Goal: Task Accomplishment & Management: Manage account settings

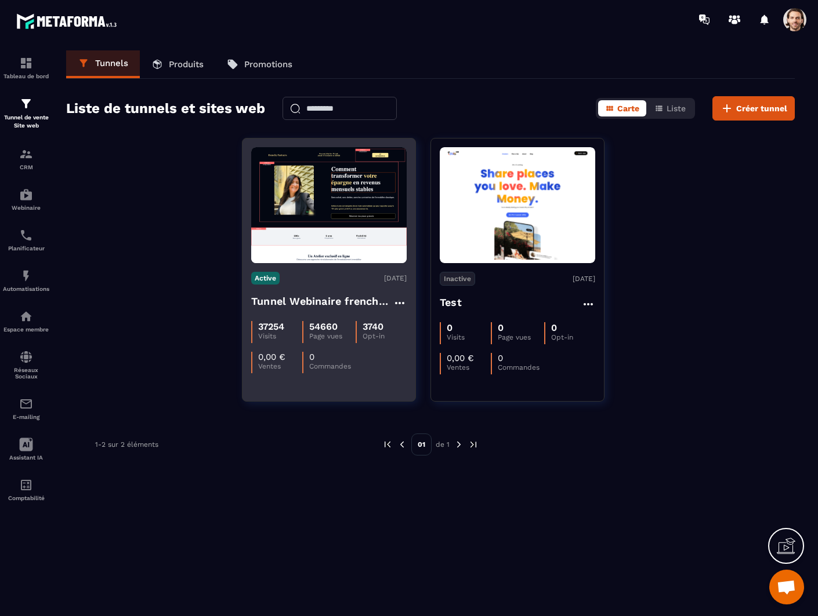
click at [256, 193] on img at bounding box center [328, 205] width 155 height 116
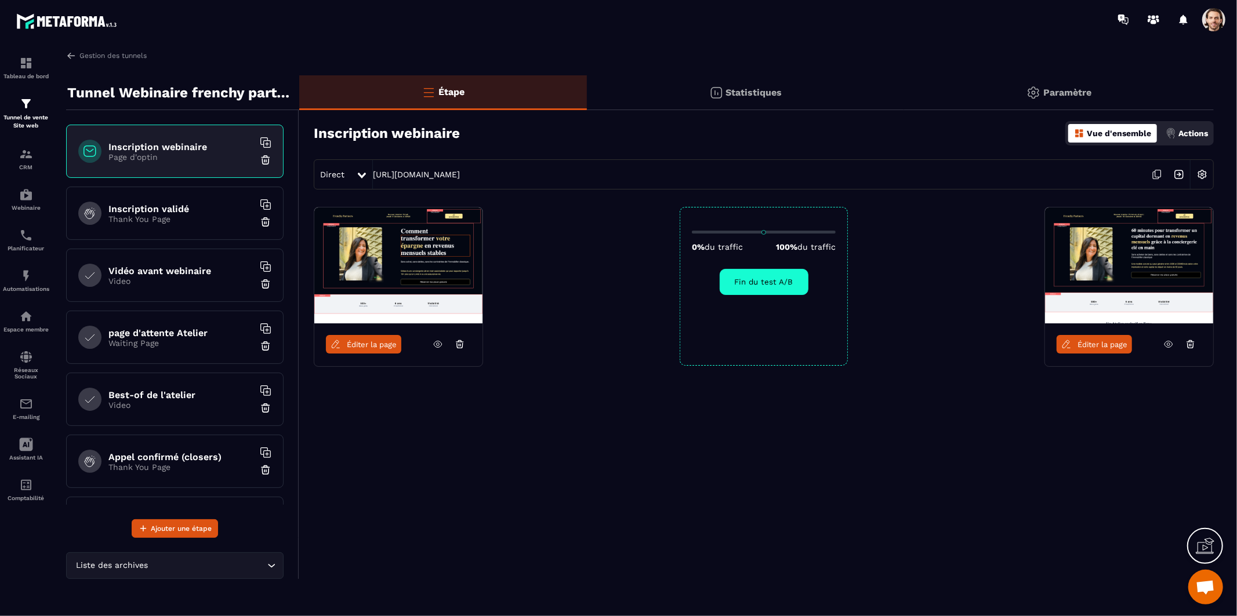
click at [817, 181] on img at bounding box center [1179, 175] width 22 height 22
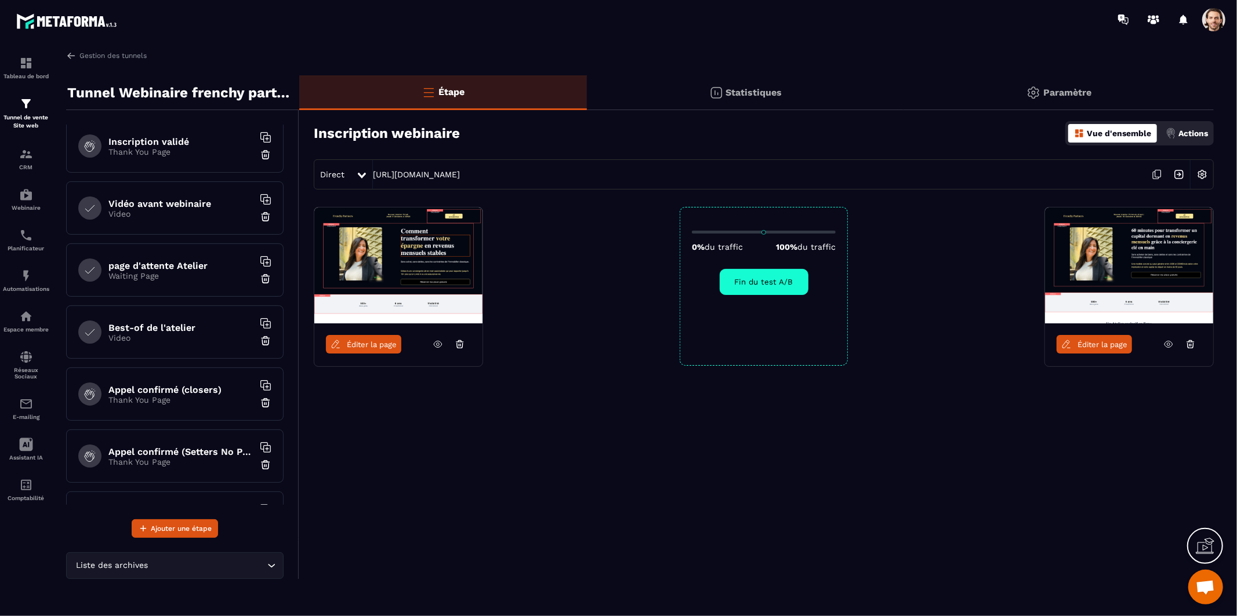
scroll to position [241, 0]
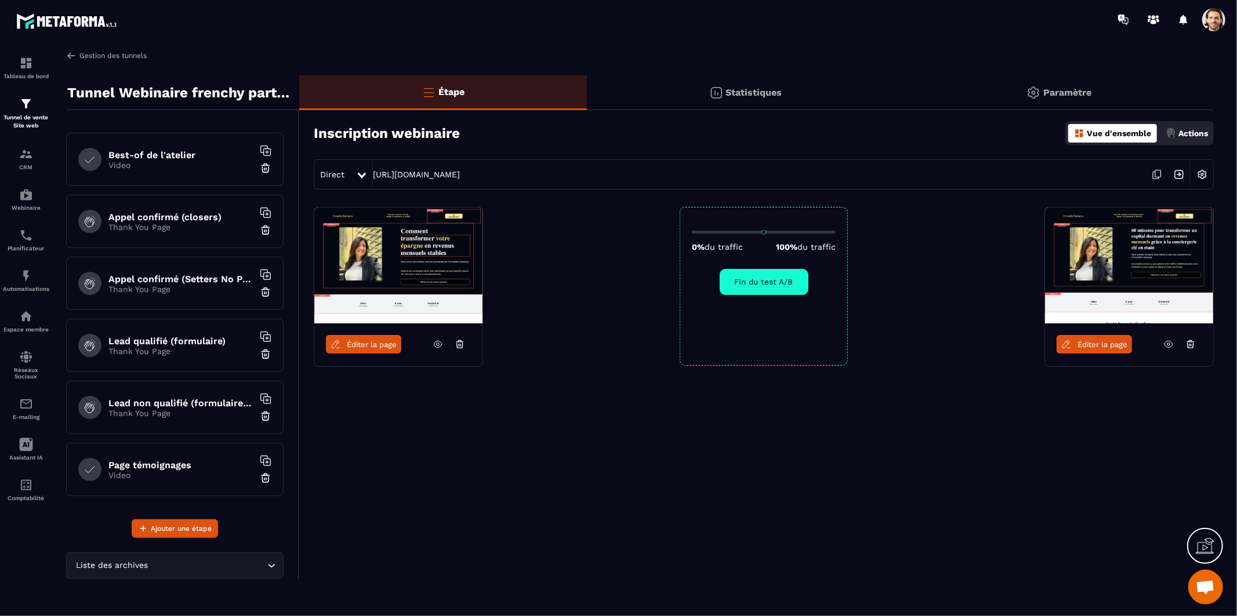
click at [90, 61] on div "Gestion des tunnels Tunnel Webinaire frenchy partners Inscription webinaire Pag…" at bounding box center [640, 330] width 1171 height 561
click at [107, 53] on link "Gestion des tunnels" at bounding box center [106, 55] width 81 height 10
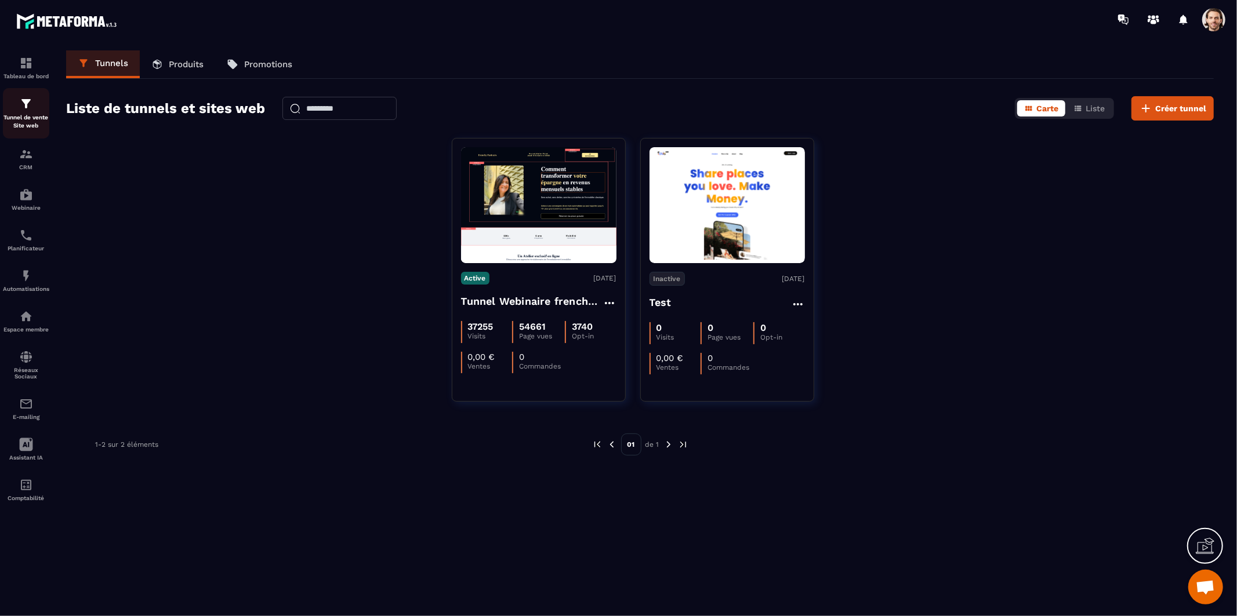
click at [16, 125] on p "Tunnel de vente Site web" at bounding box center [26, 122] width 46 height 16
click at [19, 109] on img at bounding box center [26, 104] width 14 height 14
click at [16, 105] on div "Tunnel de vente Site web" at bounding box center [26, 113] width 46 height 33
click at [817, 12] on span at bounding box center [1213, 19] width 23 height 23
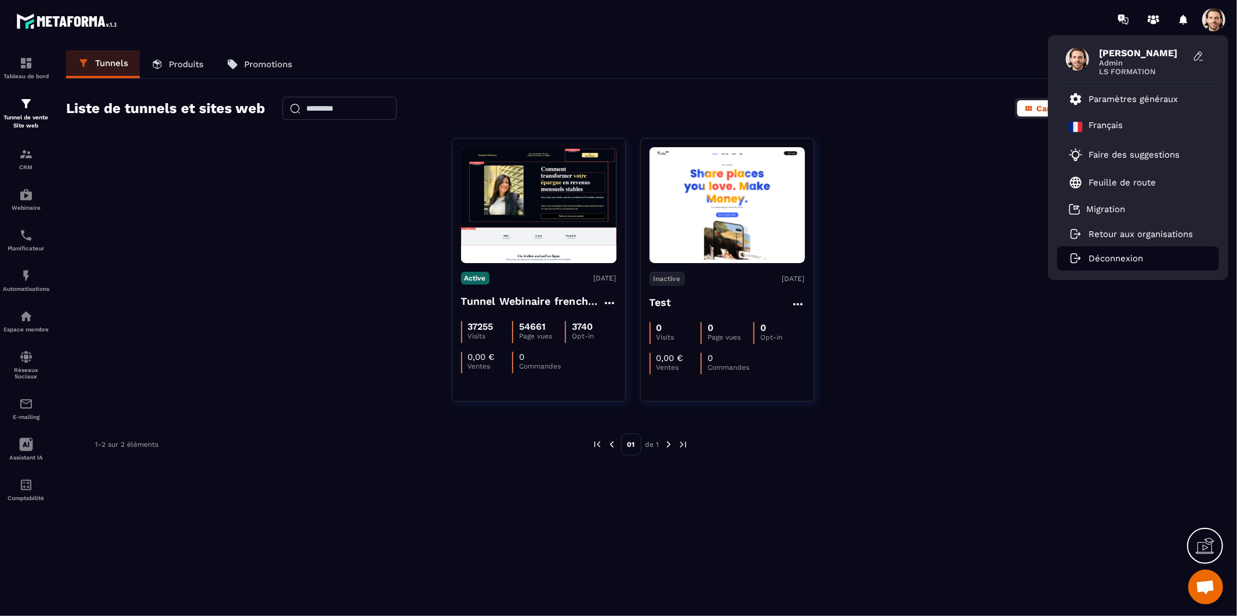
click at [817, 253] on p "Déconnexion" at bounding box center [1116, 258] width 55 height 10
